Goal: Information Seeking & Learning: Learn about a topic

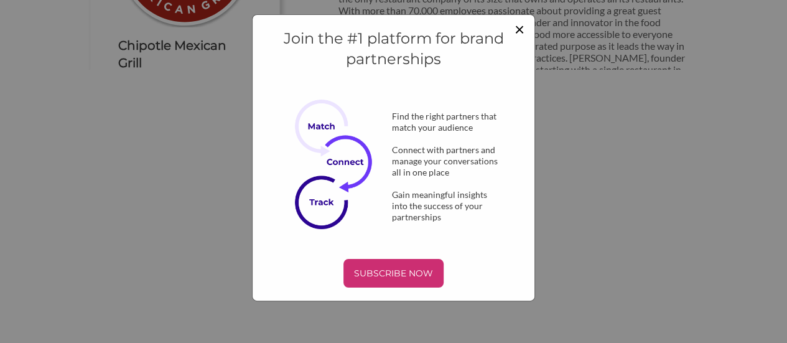
click at [521, 30] on span "×" at bounding box center [520, 28] width 10 height 21
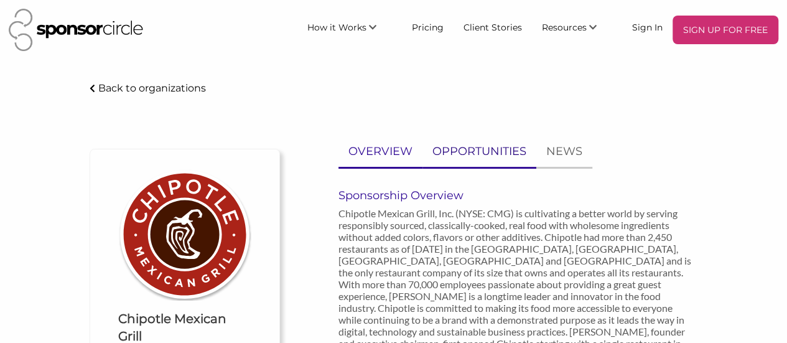
click at [501, 145] on p "OPPORTUNITIES" at bounding box center [479, 151] width 94 height 18
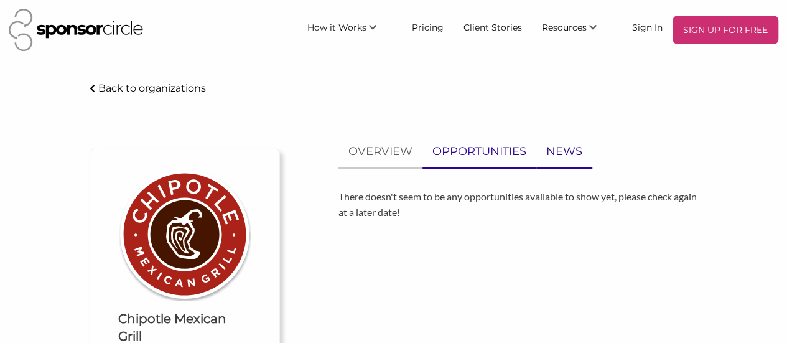
click at [572, 147] on p "NEWS" at bounding box center [564, 151] width 36 height 18
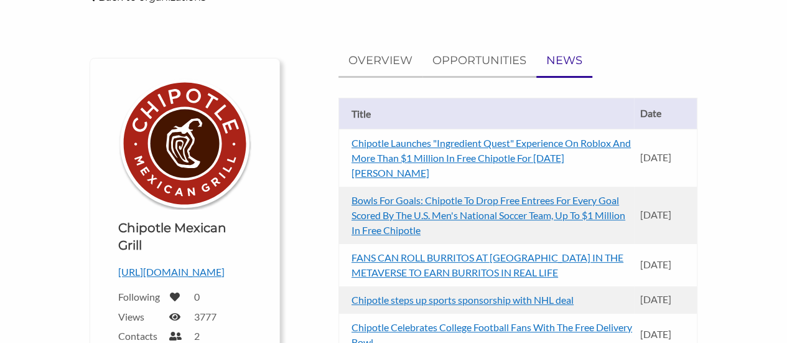
scroll to position [116, 0]
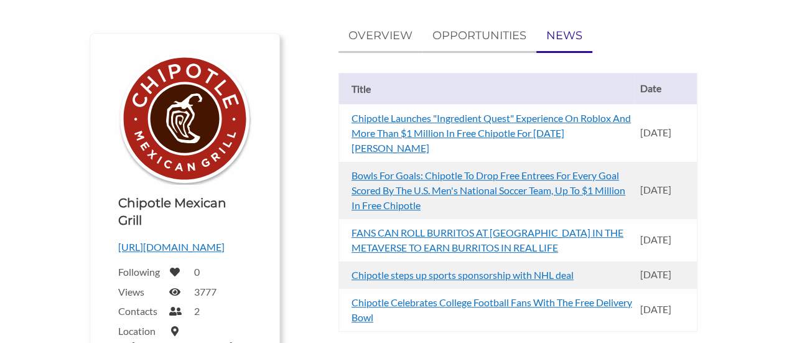
click at [490, 124] on td "Chipotle Launches "Ingredient Quest" Experience On Roblox And More Than $1 Mill…" at bounding box center [485, 133] width 295 height 58
click at [472, 134] on link "Chipotle Launches "Ingredient Quest" Experience On Roblox And More Than $1 Mill…" at bounding box center [491, 133] width 279 height 42
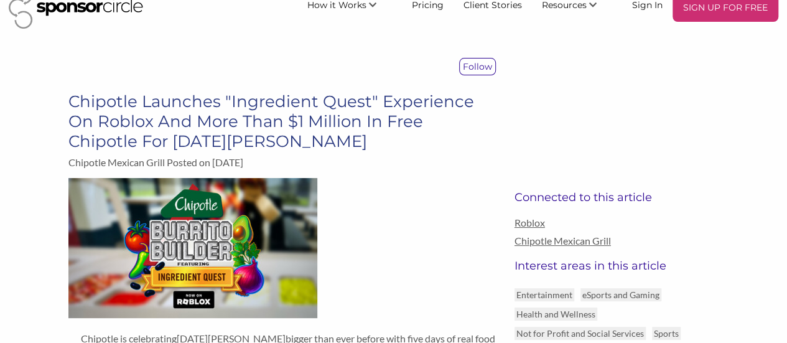
scroll to position [25, 0]
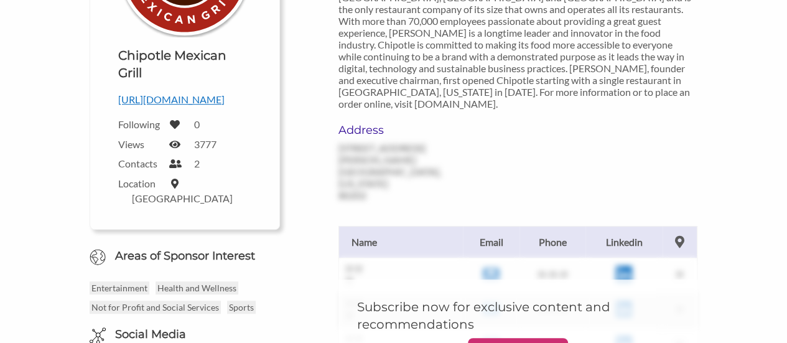
scroll to position [265, 0]
